Goal: Find specific page/section: Find specific page/section

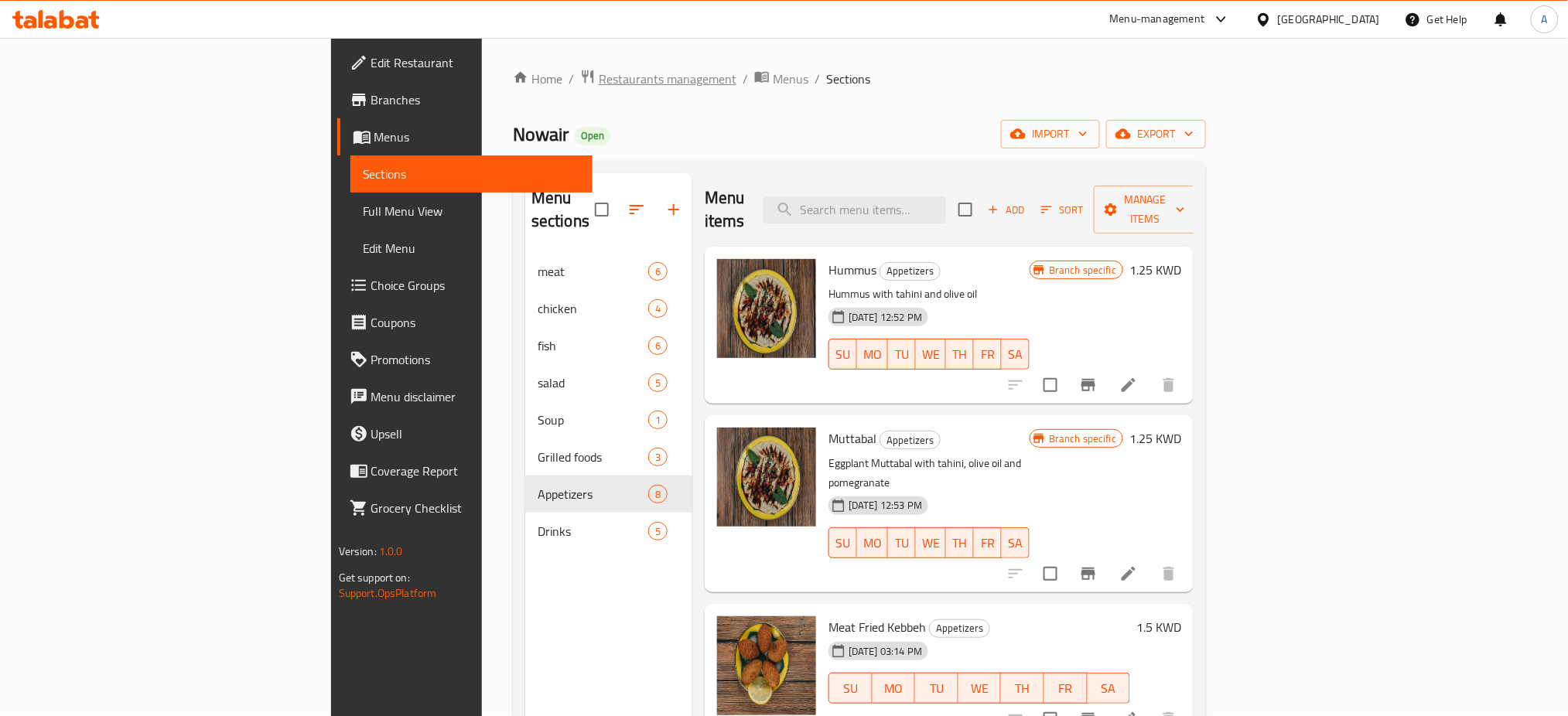
click at [598, 84] on span "Restaurants management" at bounding box center [667, 79] width 138 height 18
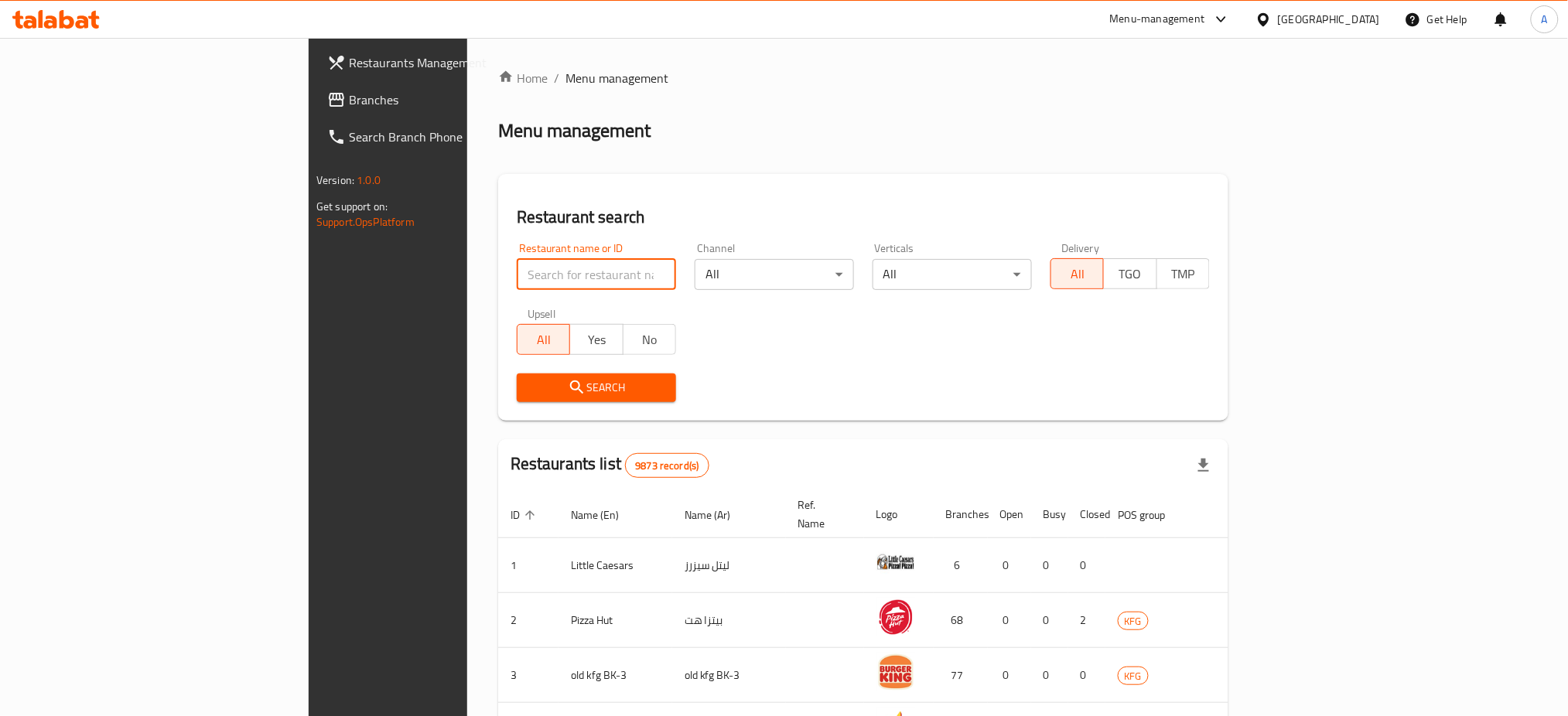
click at [517, 278] on input "search" at bounding box center [596, 274] width 160 height 31
click button "Search" at bounding box center [596, 388] width 160 height 28
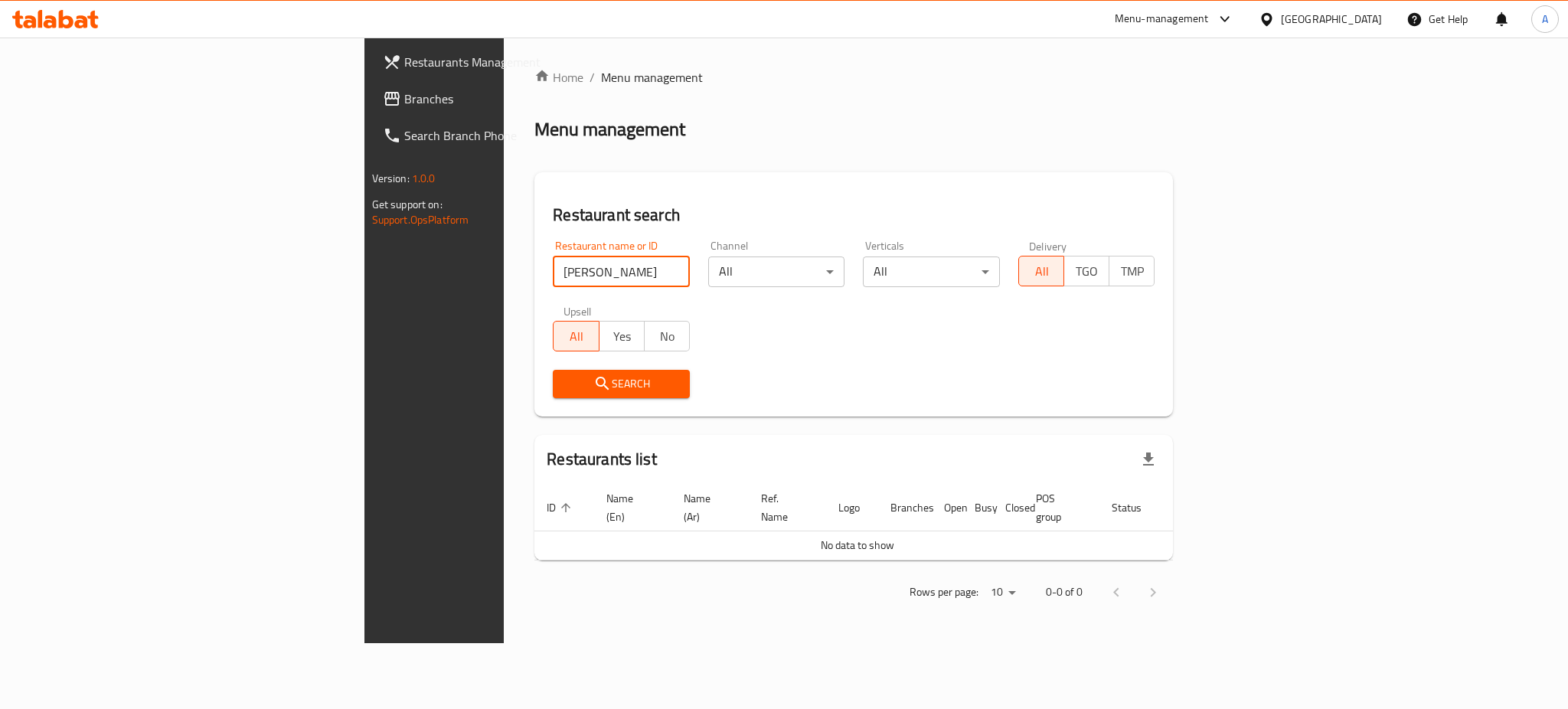
drag, startPoint x: 410, startPoint y: 264, endPoint x: 79, endPoint y: 261, distance: 331.0
click at [364, 261] on div "Restaurants Management Branches Search Branch Phone Version: 1.0.0 Get support …" at bounding box center [784, 340] width 840 height 606
paste input "S"
type input "[PERSON_NAME]"
click at [565, 384] on span "Search" at bounding box center [621, 384] width 113 height 19
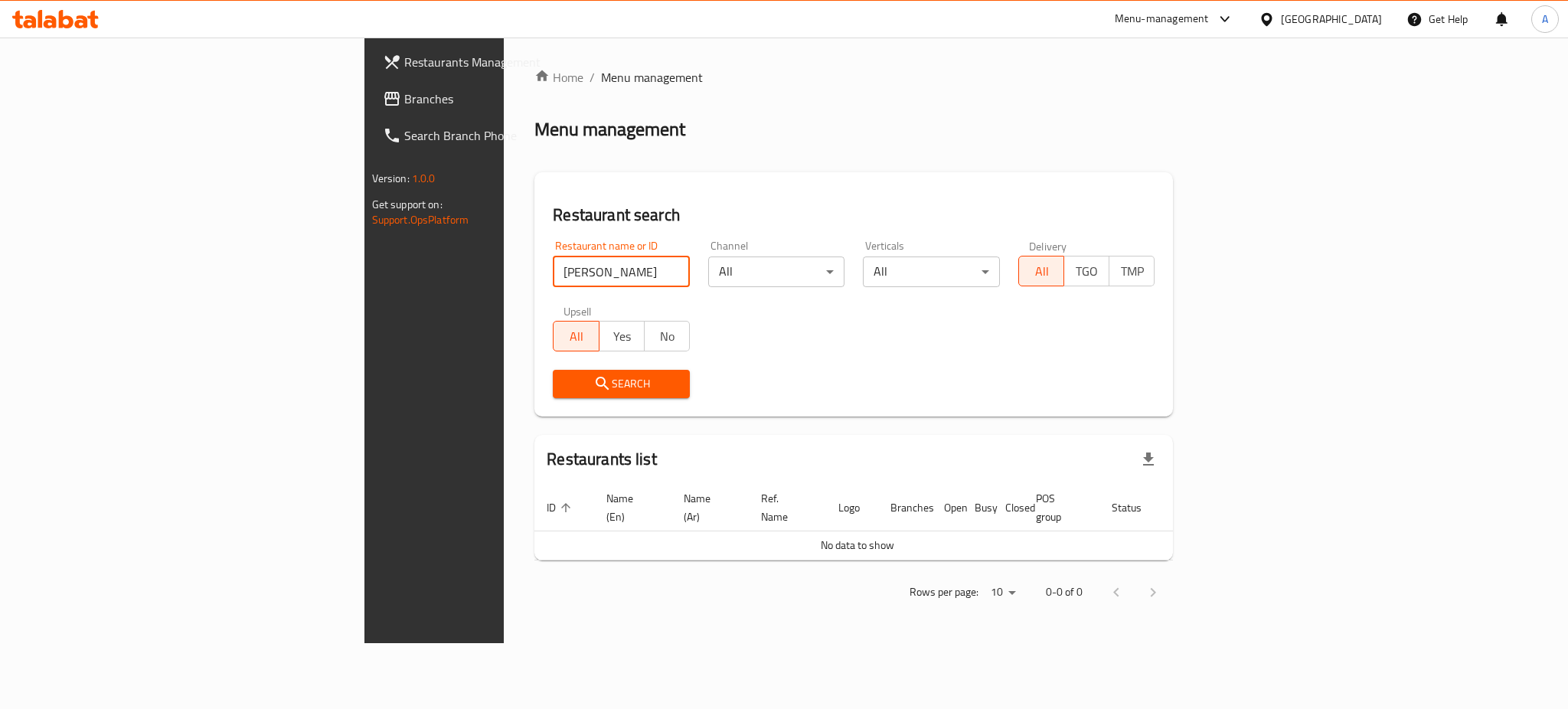
drag, startPoint x: 415, startPoint y: 270, endPoint x: 352, endPoint y: 271, distance: 63.0
click at [553, 271] on input "[PERSON_NAME]" at bounding box center [621, 271] width 137 height 31
click at [553, 264] on input "[PERSON_NAME]" at bounding box center [621, 271] width 137 height 31
click at [582, 275] on input "[PERSON_NAME]" at bounding box center [621, 271] width 137 height 31
click at [583, 275] on input "[PERSON_NAME]" at bounding box center [621, 271] width 137 height 31
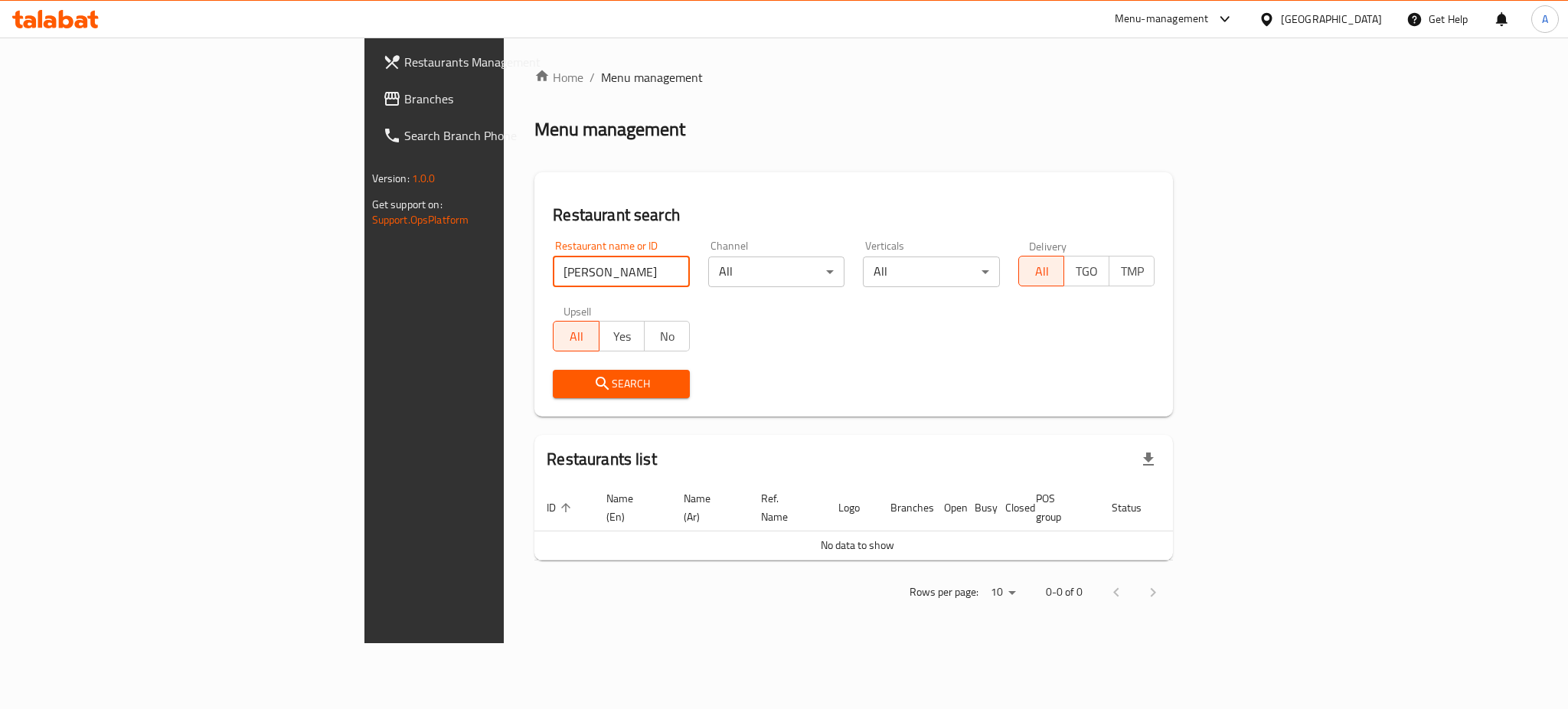
click at [590, 269] on input "[PERSON_NAME]" at bounding box center [621, 271] width 137 height 31
click at [581, 269] on input "[PERSON_NAME]" at bounding box center [621, 271] width 137 height 31
click at [582, 267] on input "search" at bounding box center [621, 271] width 137 height 31
paste input "6452"
type input "6452"
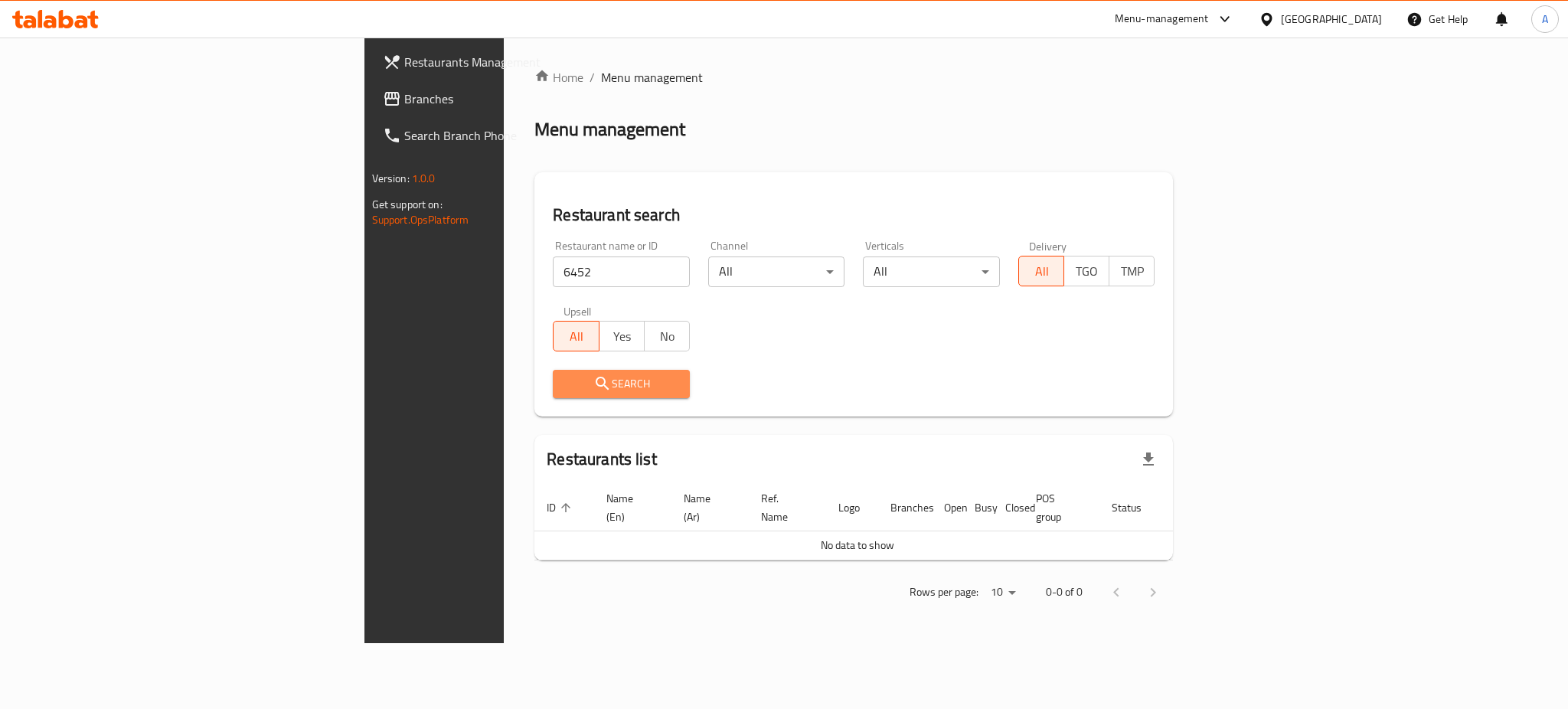
click at [553, 396] on button "Search" at bounding box center [621, 384] width 137 height 28
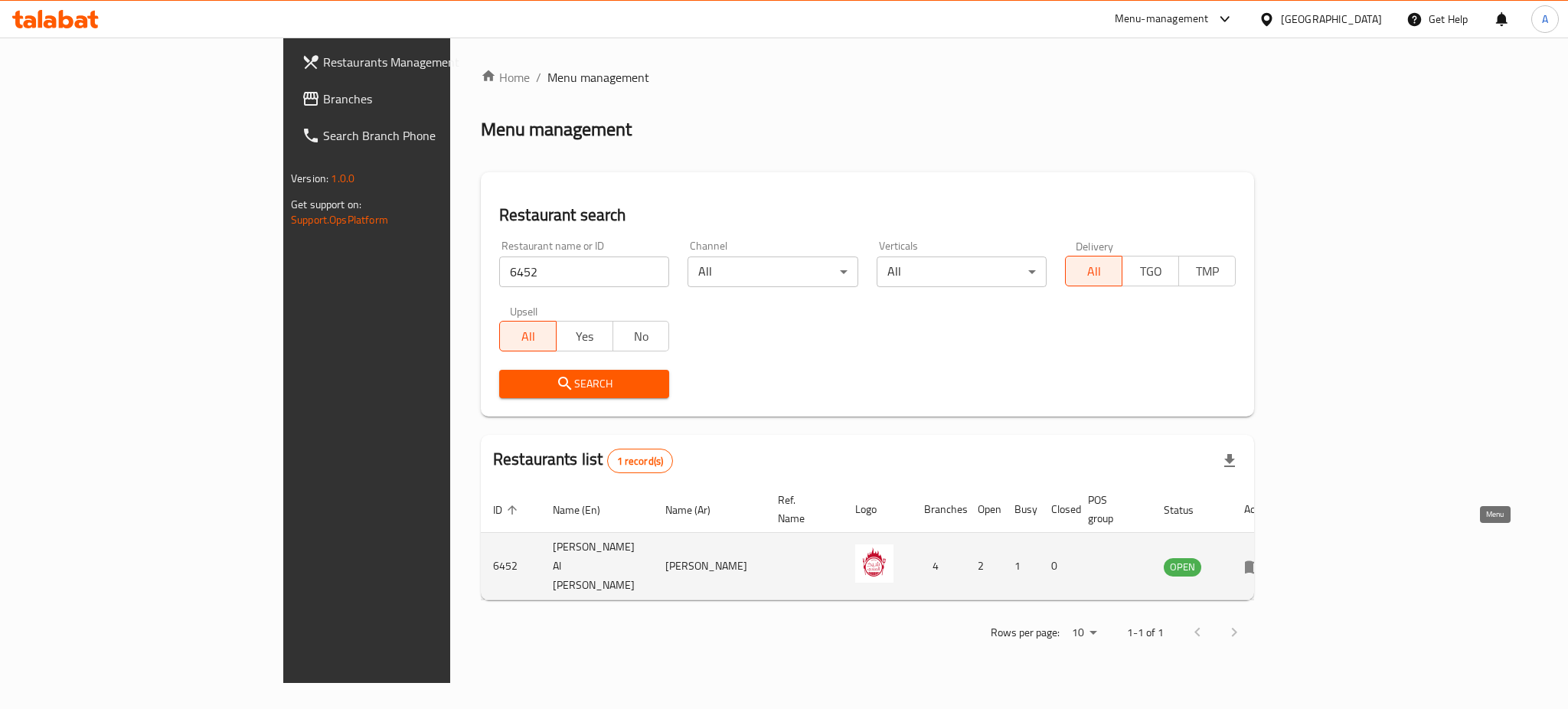
click at [1273, 558] on link "enhanced table" at bounding box center [1259, 567] width 28 height 18
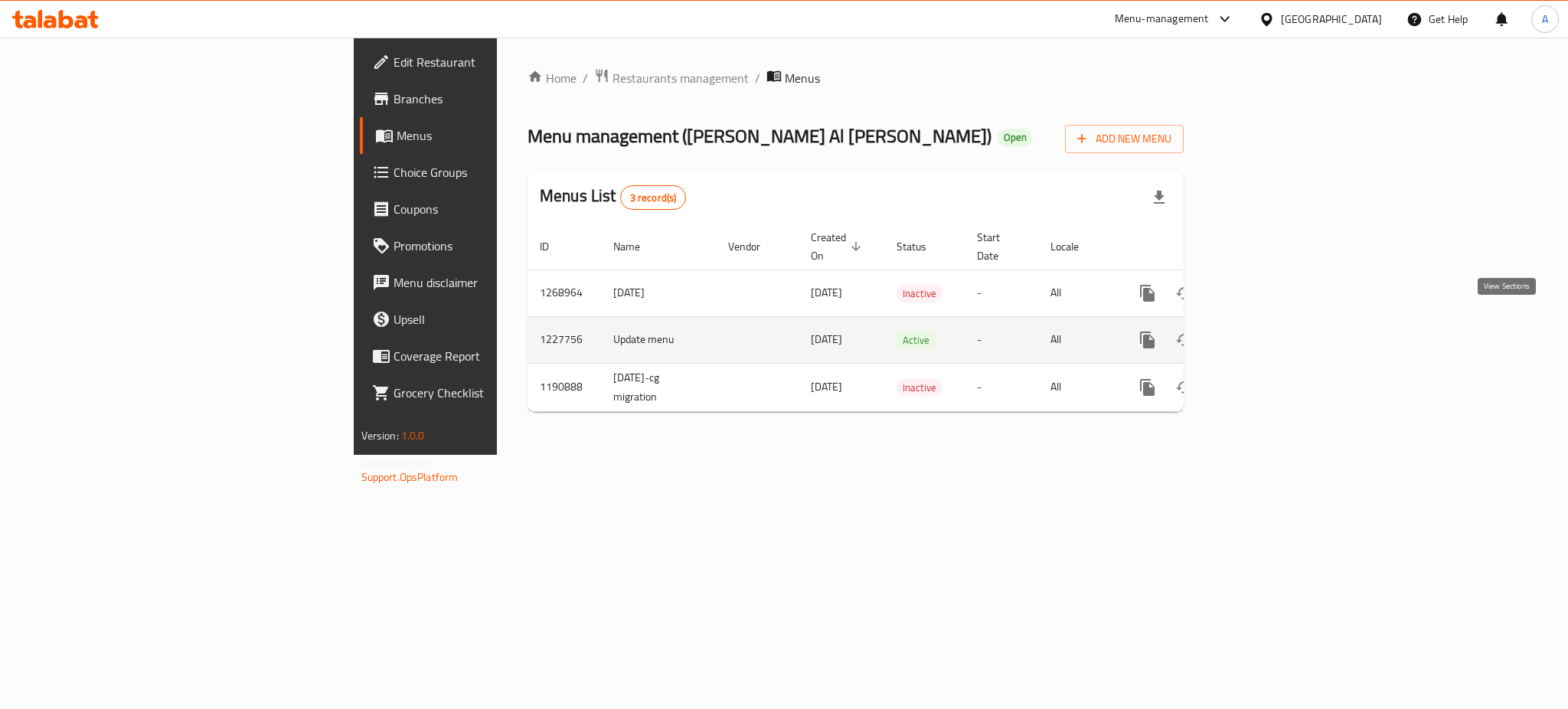
click at [1267, 331] on icon "enhanced table" at bounding box center [1258, 340] width 18 height 18
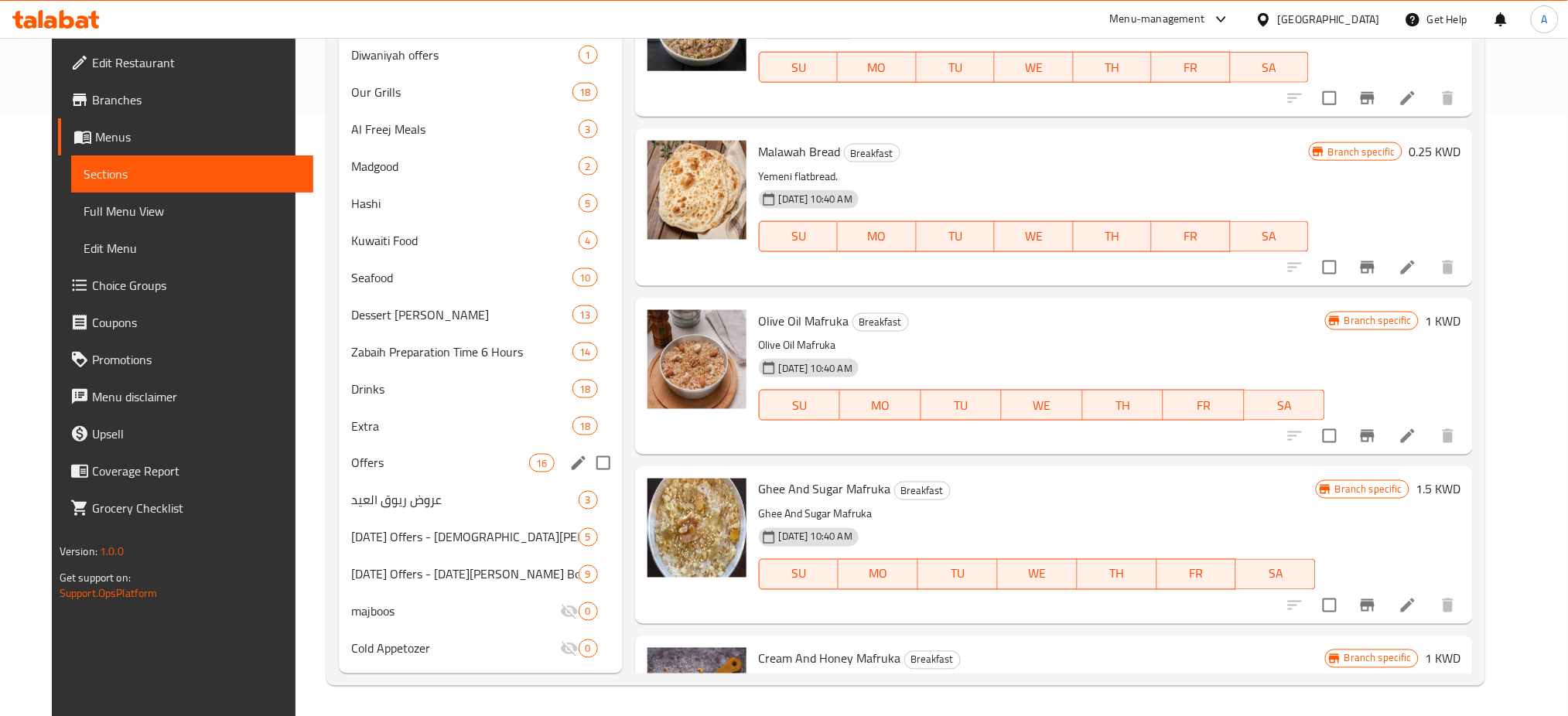
scroll to position [87, 0]
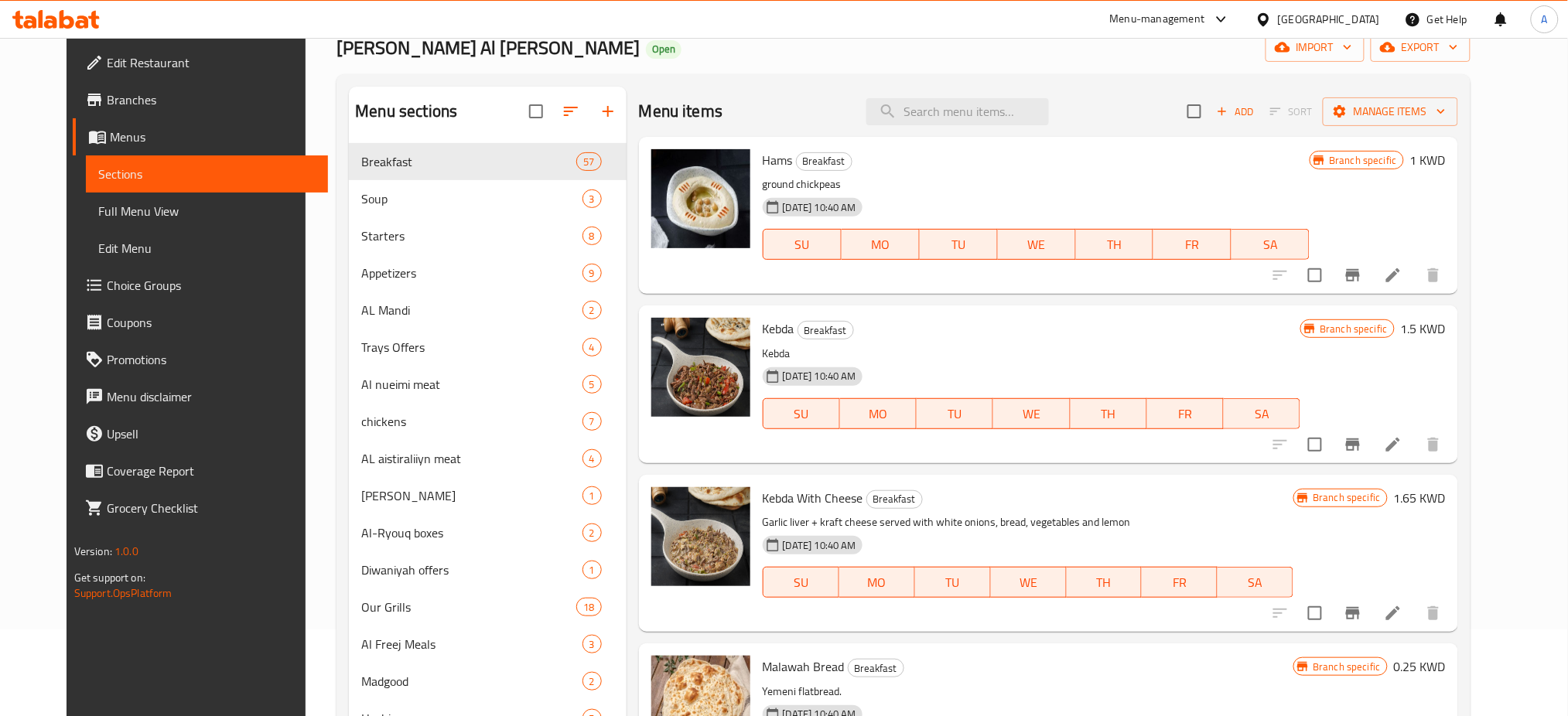
click at [136, 100] on span "Branches" at bounding box center [211, 99] width 210 height 18
